Goal: Check status: Check status

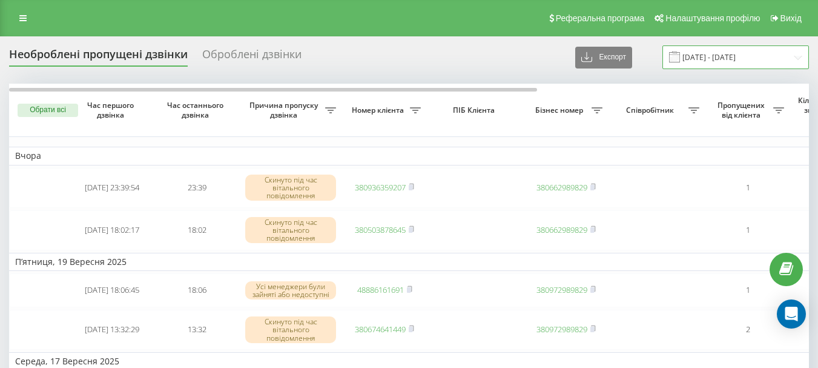
click at [712, 54] on input "[DATE] - [DATE]" at bounding box center [735, 57] width 147 height 24
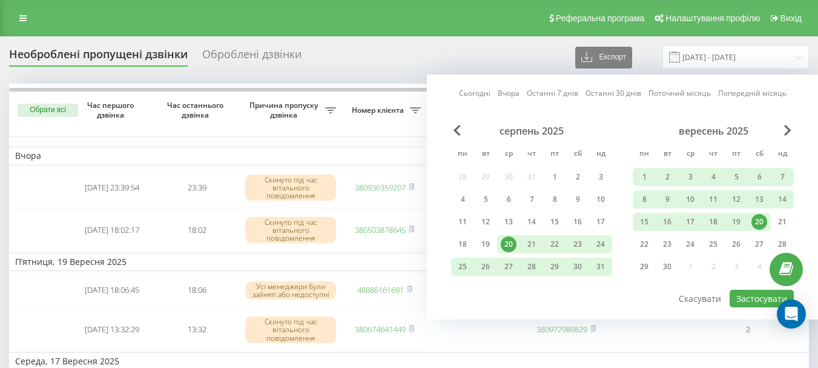
click at [468, 92] on link "Сьогодні" at bounding box center [474, 93] width 31 height 12
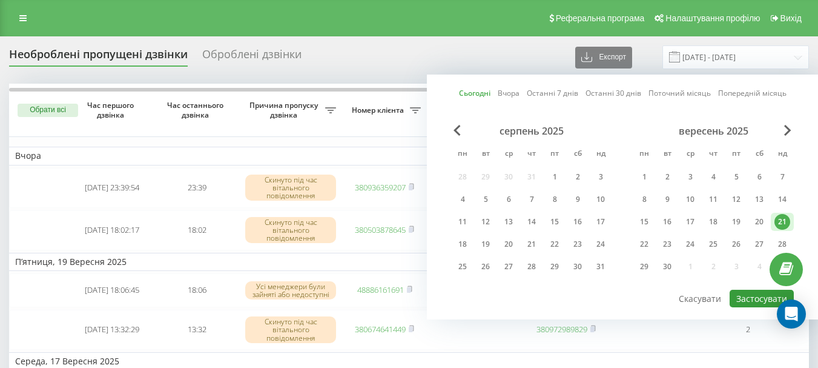
drag, startPoint x: 749, startPoint y: 297, endPoint x: 682, endPoint y: 305, distance: 67.1
click at [748, 297] on button "Застосувати" at bounding box center [762, 298] width 64 height 18
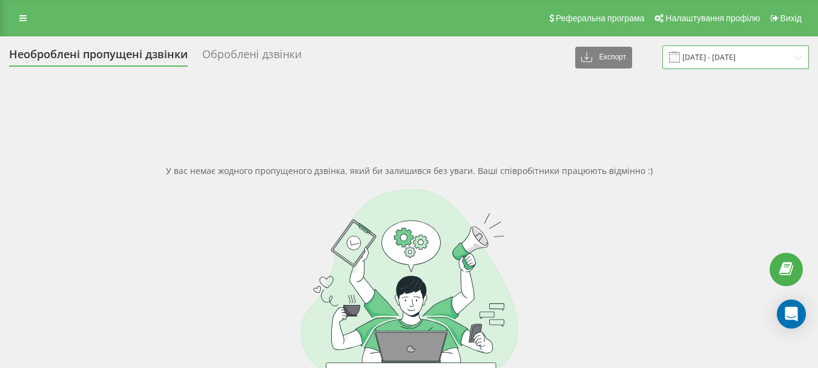
click at [715, 59] on input "[DATE] - [DATE]" at bounding box center [735, 57] width 147 height 24
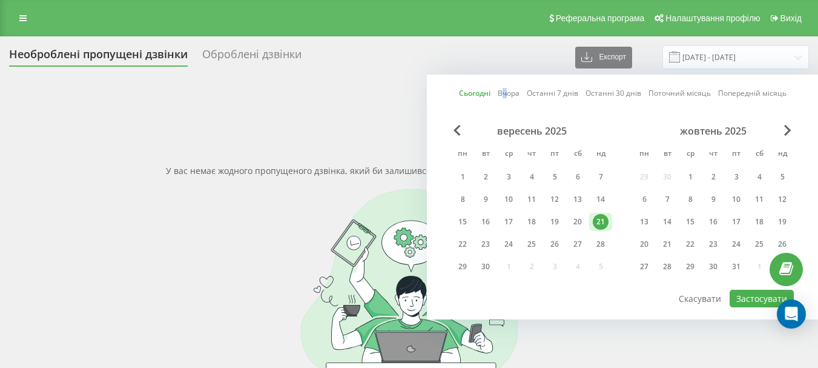
click at [508, 92] on link "Вчора" at bounding box center [509, 93] width 22 height 12
drag, startPoint x: 754, startPoint y: 305, endPoint x: 673, endPoint y: 317, distance: 82.1
click at [754, 305] on button "Застосувати" at bounding box center [762, 298] width 64 height 18
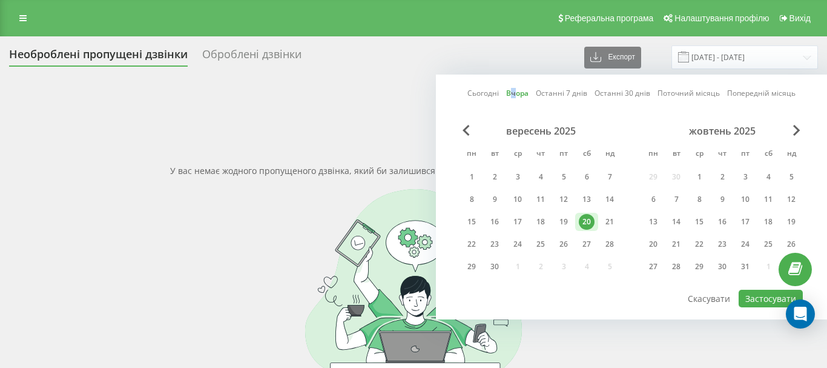
type input "[DATE] - [DATE]"
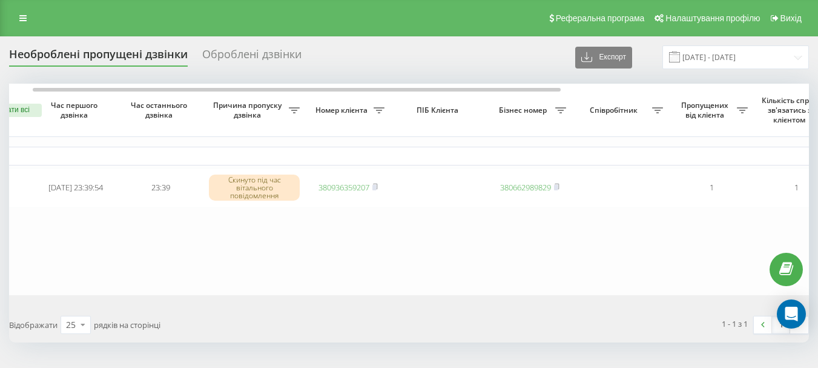
scroll to position [0, 54]
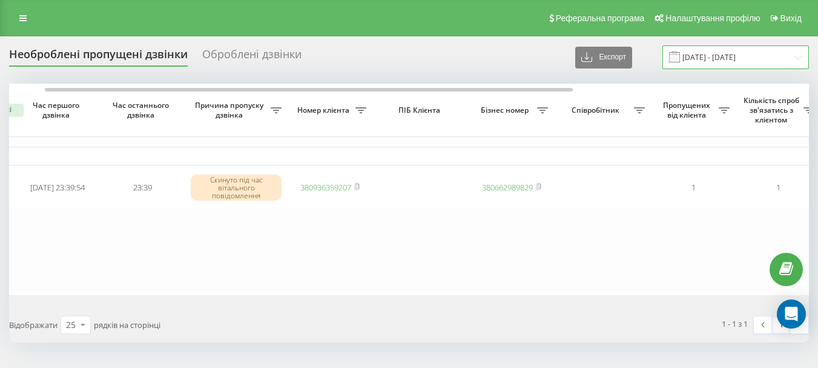
click at [699, 54] on input "[DATE] - [DATE]" at bounding box center [735, 57] width 147 height 24
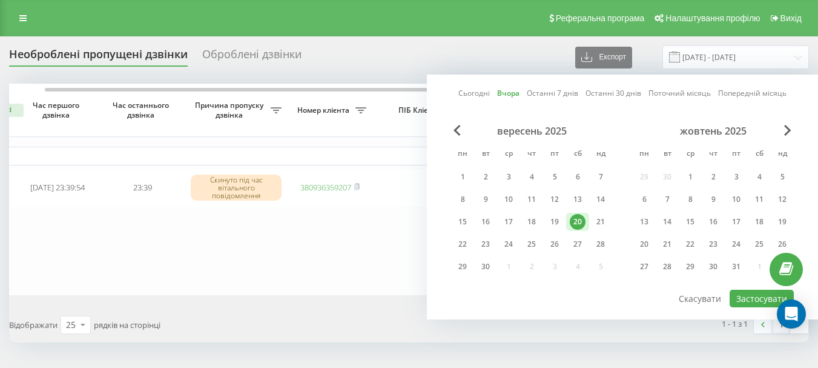
click at [463, 94] on link "Сьогодні" at bounding box center [473, 93] width 31 height 12
click at [748, 297] on button "Застосувати" at bounding box center [762, 298] width 64 height 18
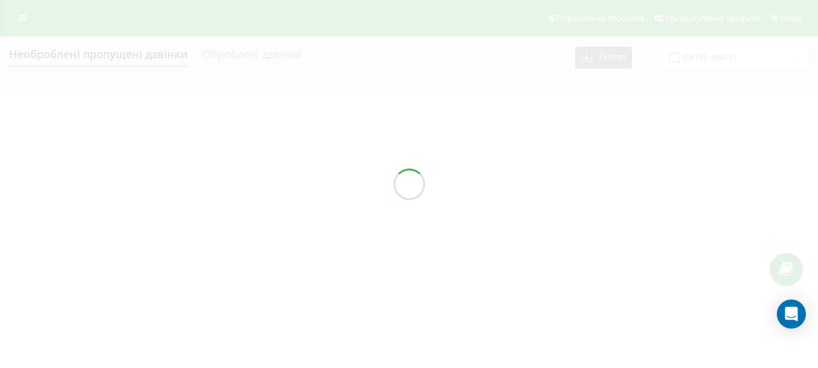
type input "[DATE] - [DATE]"
